Goal: Task Accomplishment & Management: Use online tool/utility

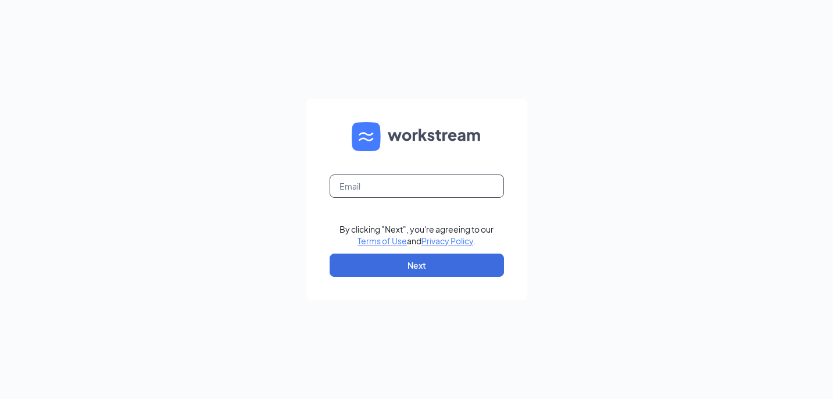
click at [440, 181] on input "text" at bounding box center [416, 185] width 174 height 23
type input "[EMAIL_ADDRESS][DOMAIN_NAME]"
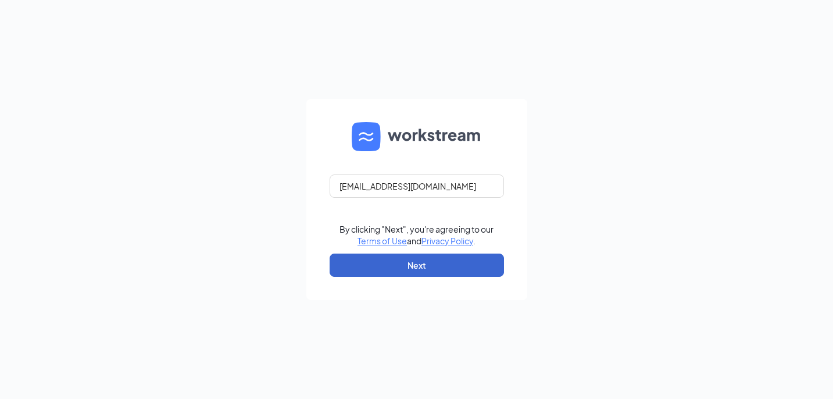
click at [434, 261] on button "Next" at bounding box center [416, 264] width 174 height 23
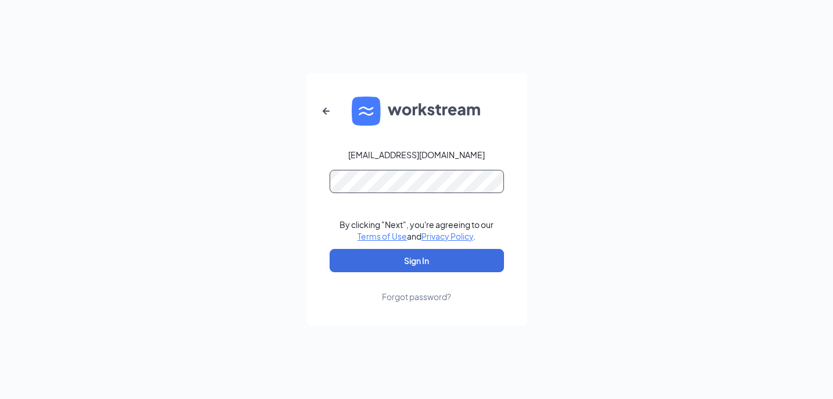
click at [416, 260] on button "Sign In" at bounding box center [416, 260] width 174 height 23
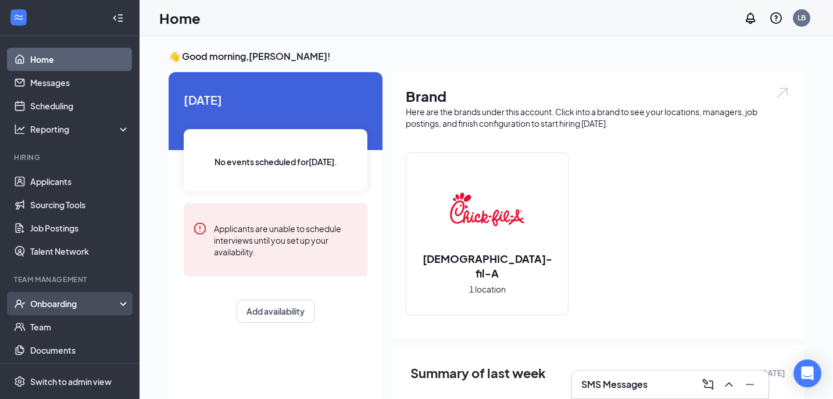
click at [85, 306] on div "Onboarding" at bounding box center [74, 303] width 89 height 12
click at [76, 331] on link "Overview" at bounding box center [79, 326] width 99 height 23
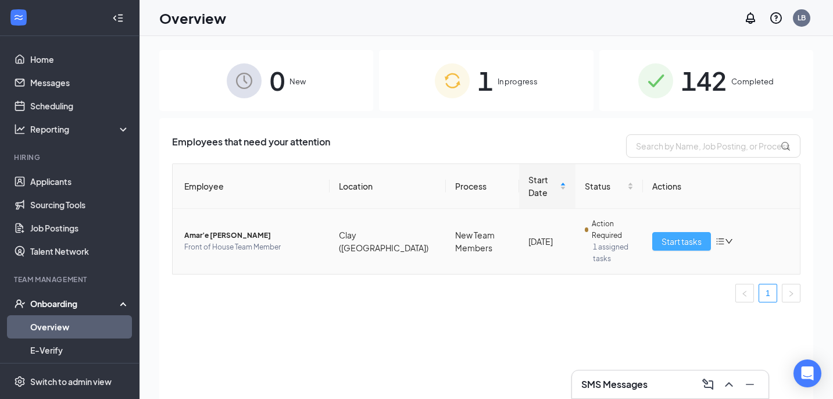
click at [684, 235] on span "Start tasks" at bounding box center [681, 241] width 40 height 13
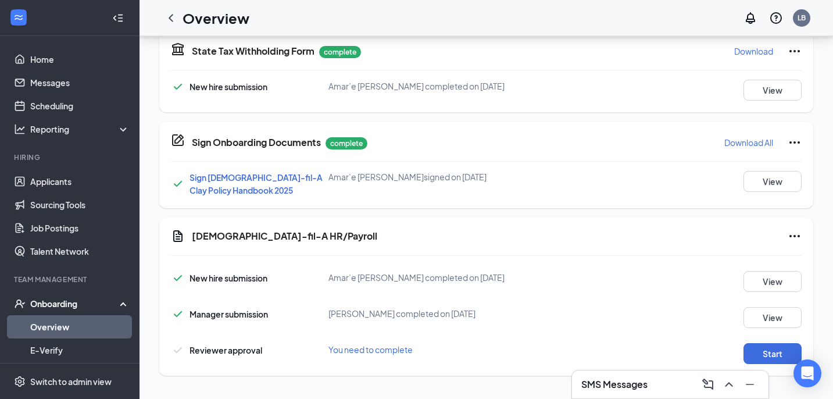
scroll to position [585, 0]
click at [783, 355] on button "Start" at bounding box center [772, 353] width 58 height 21
click at [65, 327] on link "Overview" at bounding box center [79, 326] width 99 height 23
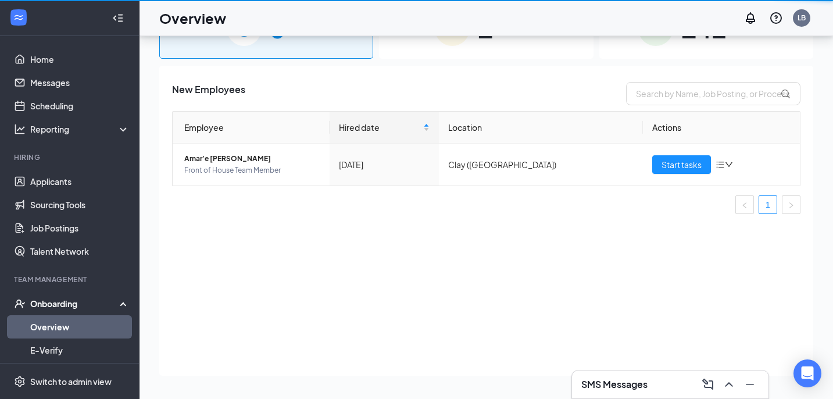
scroll to position [52, 0]
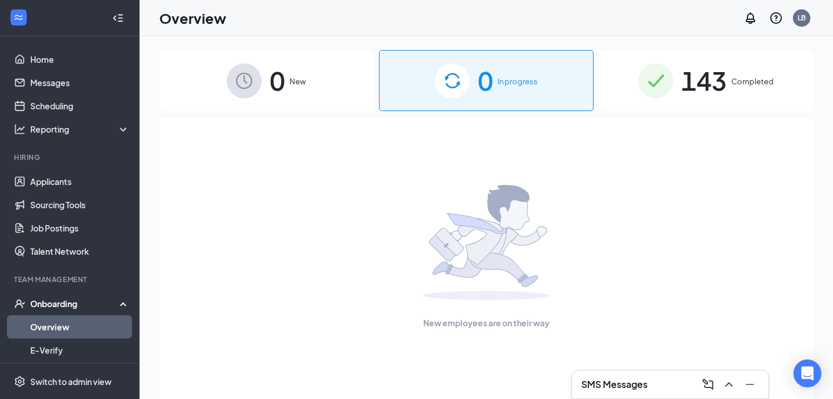
scroll to position [94, 0]
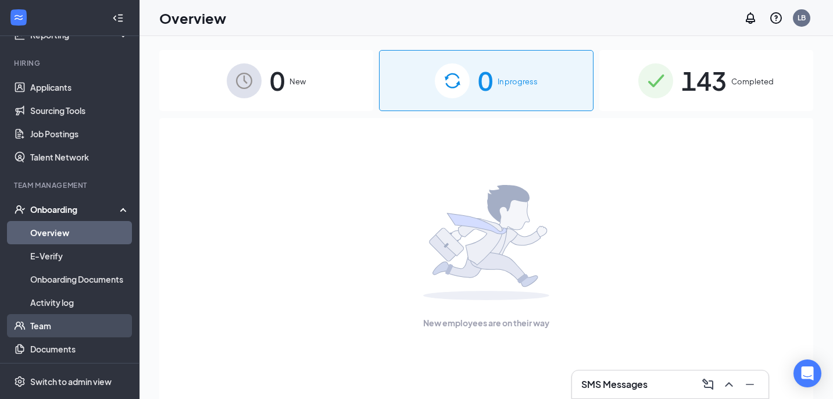
click at [83, 320] on link "Team" at bounding box center [79, 325] width 99 height 23
